Goal: Task Accomplishment & Management: Manage account settings

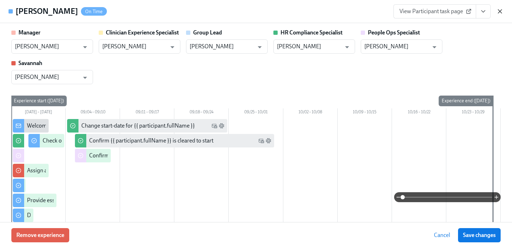
click at [500, 11] on icon "button" at bounding box center [500, 12] width 4 height 4
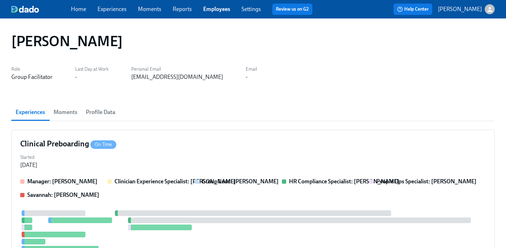
click at [216, 7] on link "Employees" at bounding box center [216, 9] width 27 height 7
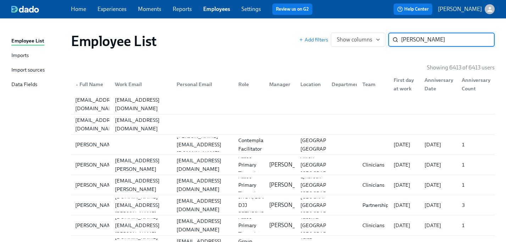
type input "silva"
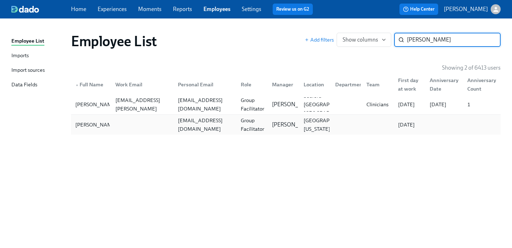
click at [246, 124] on div "Group Facilitator" at bounding box center [252, 124] width 29 height 17
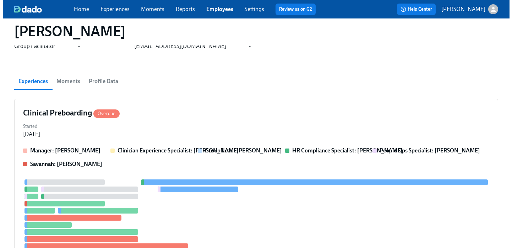
scroll to position [72, 0]
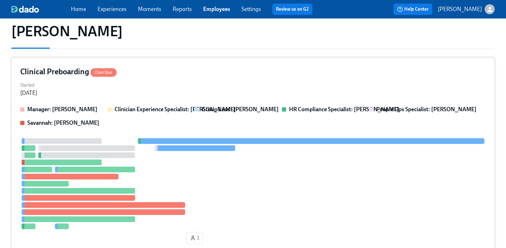
click at [265, 83] on div "Started Aug 24, 2025" at bounding box center [253, 88] width 466 height 17
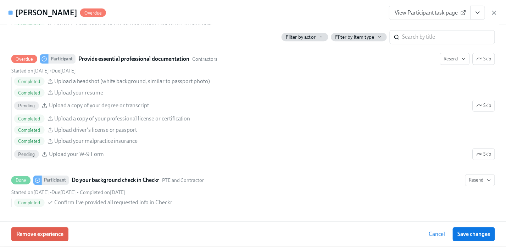
scroll to position [763, 0]
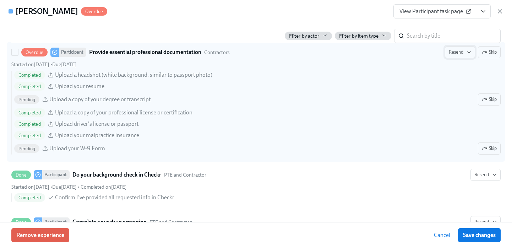
click at [457, 55] on span "Resend" at bounding box center [459, 52] width 22 height 7
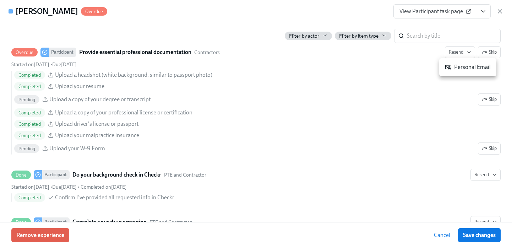
click at [469, 67] on div "Personal Email" at bounding box center [468, 67] width 46 height 8
click at [488, 11] on button "View task page" at bounding box center [482, 11] width 15 height 14
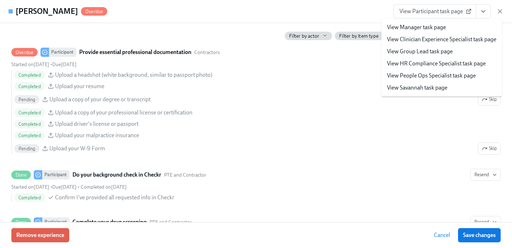
click at [441, 74] on link "View People Ops Specialist task page" at bounding box center [431, 76] width 89 height 8
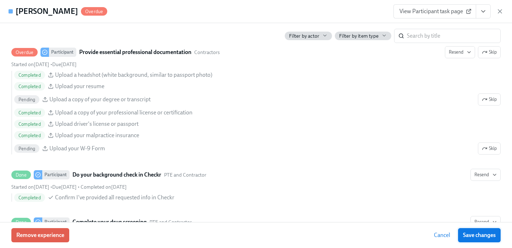
click at [476, 234] on span "Save changes" at bounding box center [479, 234] width 33 height 7
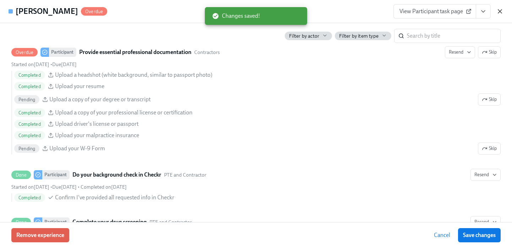
click at [499, 9] on icon "button" at bounding box center [499, 11] width 7 height 7
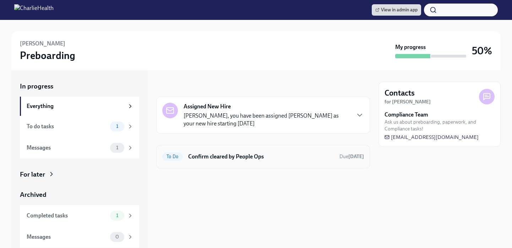
click at [230, 159] on h6 "Confirm cleared by People Ops" at bounding box center [260, 157] width 145 height 8
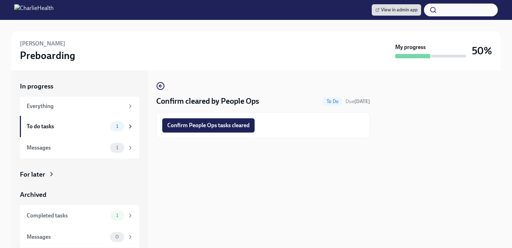
click at [236, 127] on span "Confirm People Ops tasks cleared" at bounding box center [208, 125] width 82 height 7
